Goal: Task Accomplishment & Management: Manage account settings

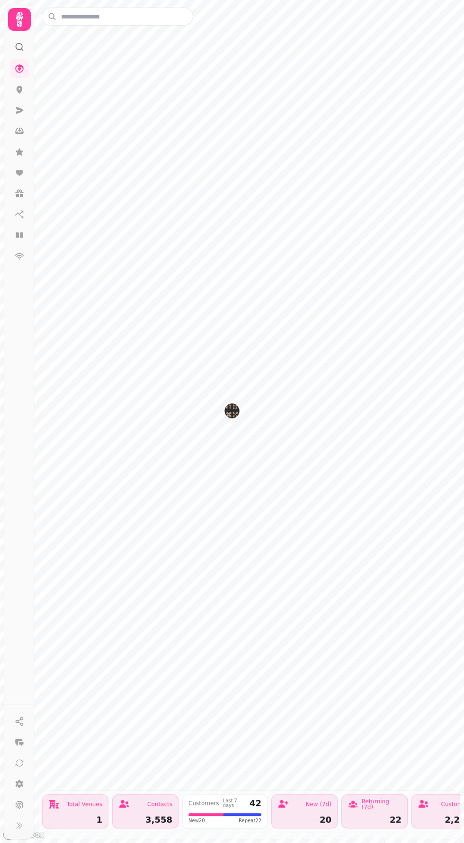
click at [8, 231] on nav at bounding box center [19, 162] width 25 height 206
click at [24, 232] on link at bounding box center [19, 235] width 19 height 19
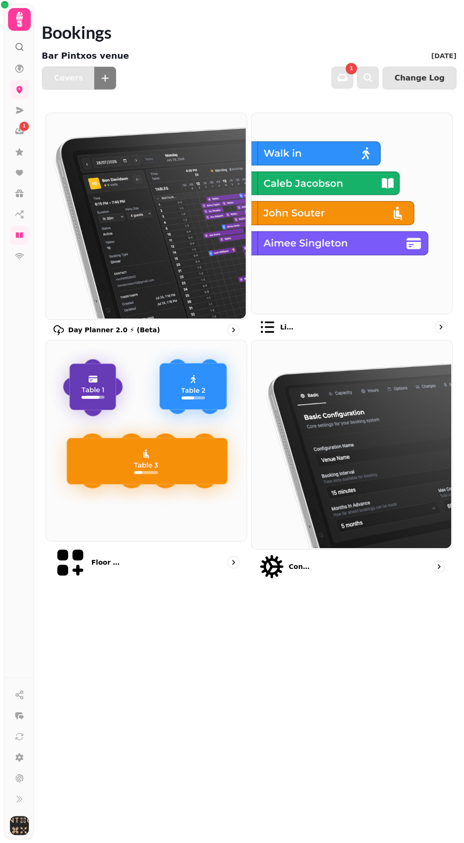
click at [334, 222] on img at bounding box center [350, 212] width 201 height 201
